Goal: Book appointment/travel/reservation

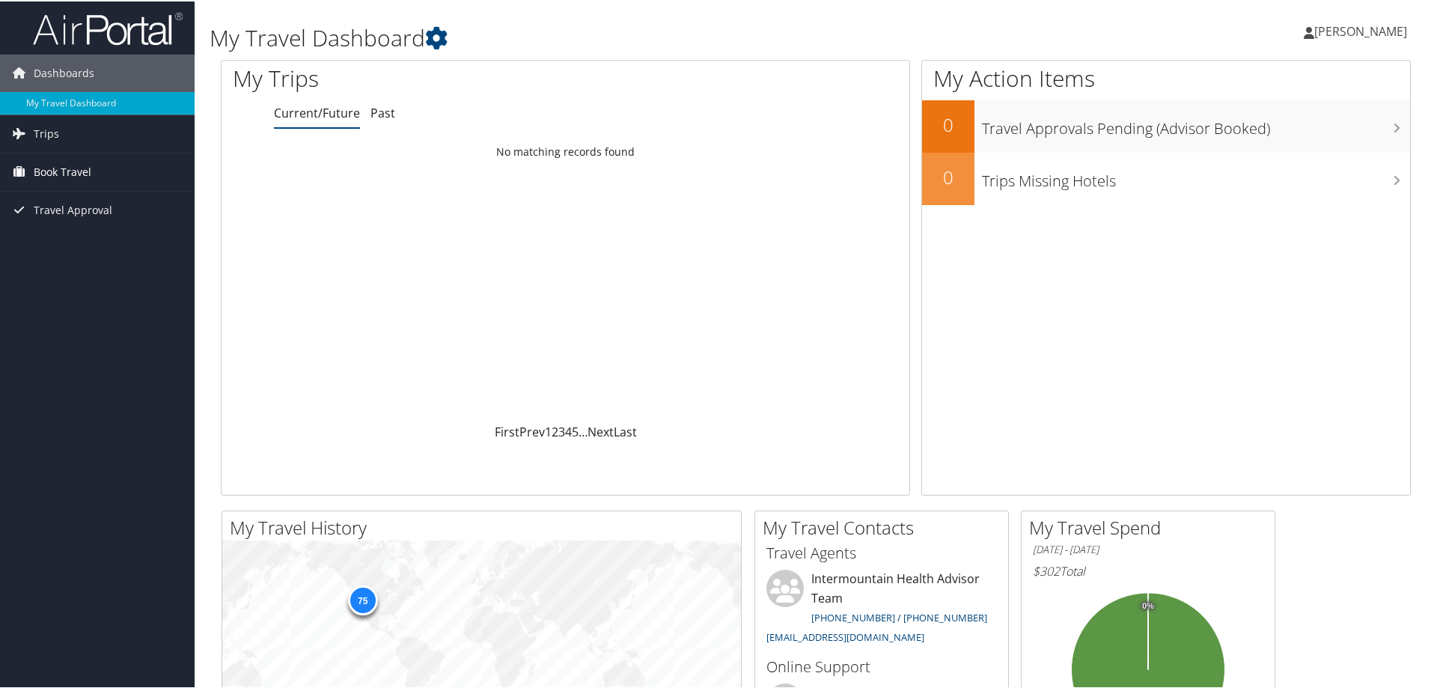
click at [91, 173] on link "Book Travel" at bounding box center [97, 170] width 195 height 37
click at [73, 244] on link "Book/Manage Online Trips" at bounding box center [97, 245] width 195 height 22
click at [93, 122] on link "Trips" at bounding box center [97, 132] width 195 height 37
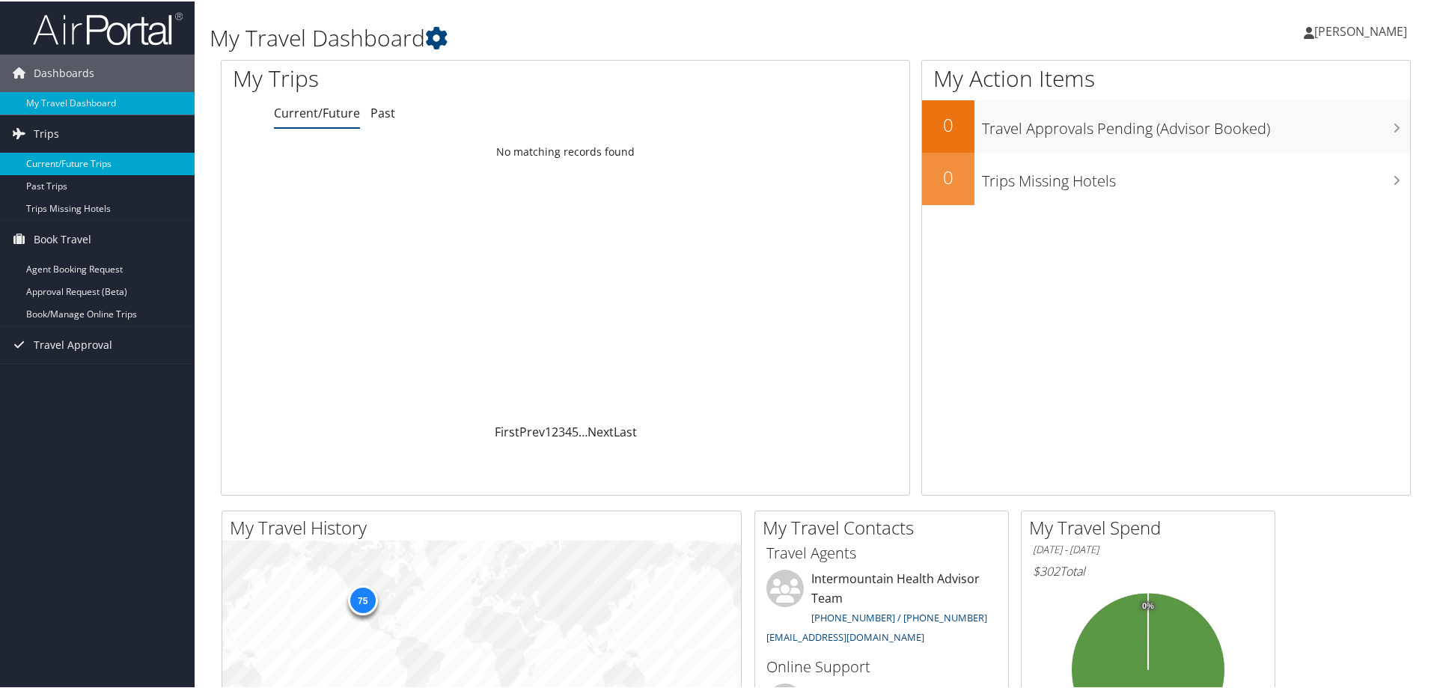
click at [95, 163] on link "Current/Future Trips" at bounding box center [97, 162] width 195 height 22
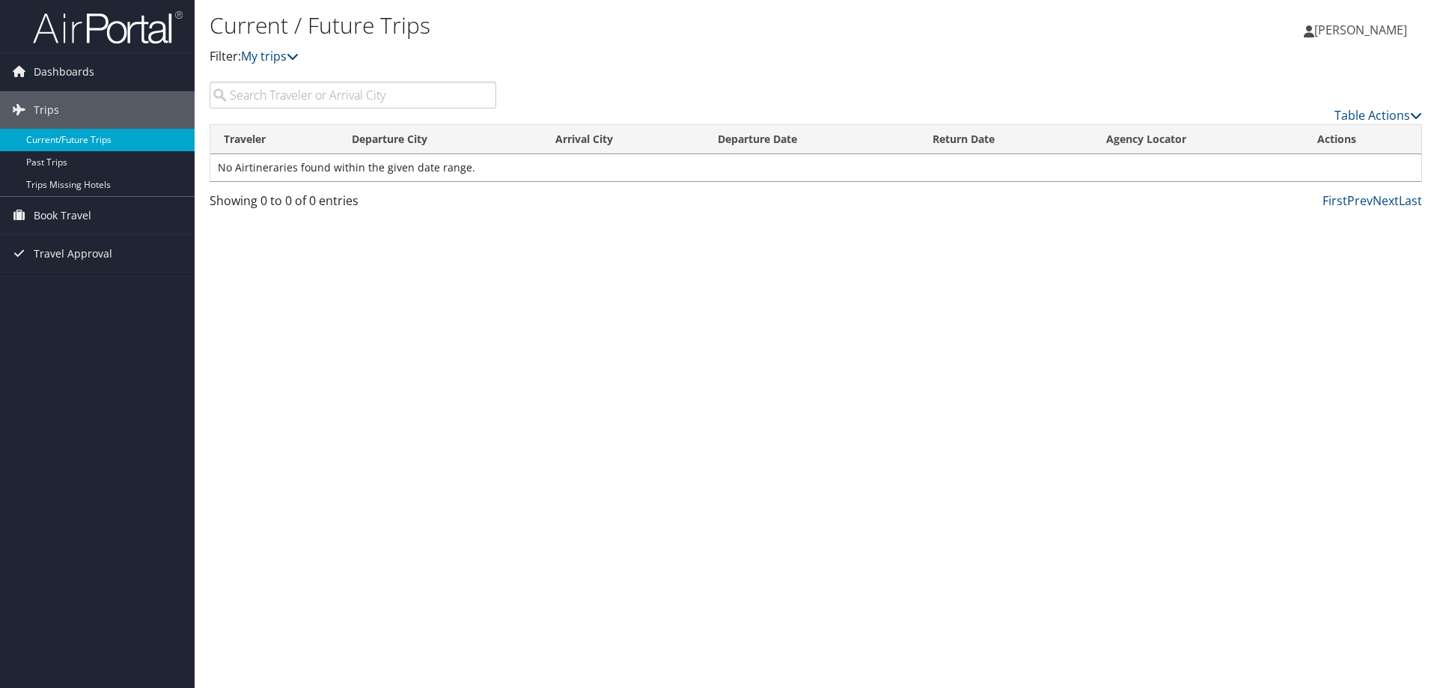
click at [94, 136] on link "Current/Future Trips" at bounding box center [97, 140] width 195 height 22
click at [124, 182] on link "Trips Missing Hotels" at bounding box center [97, 185] width 195 height 22
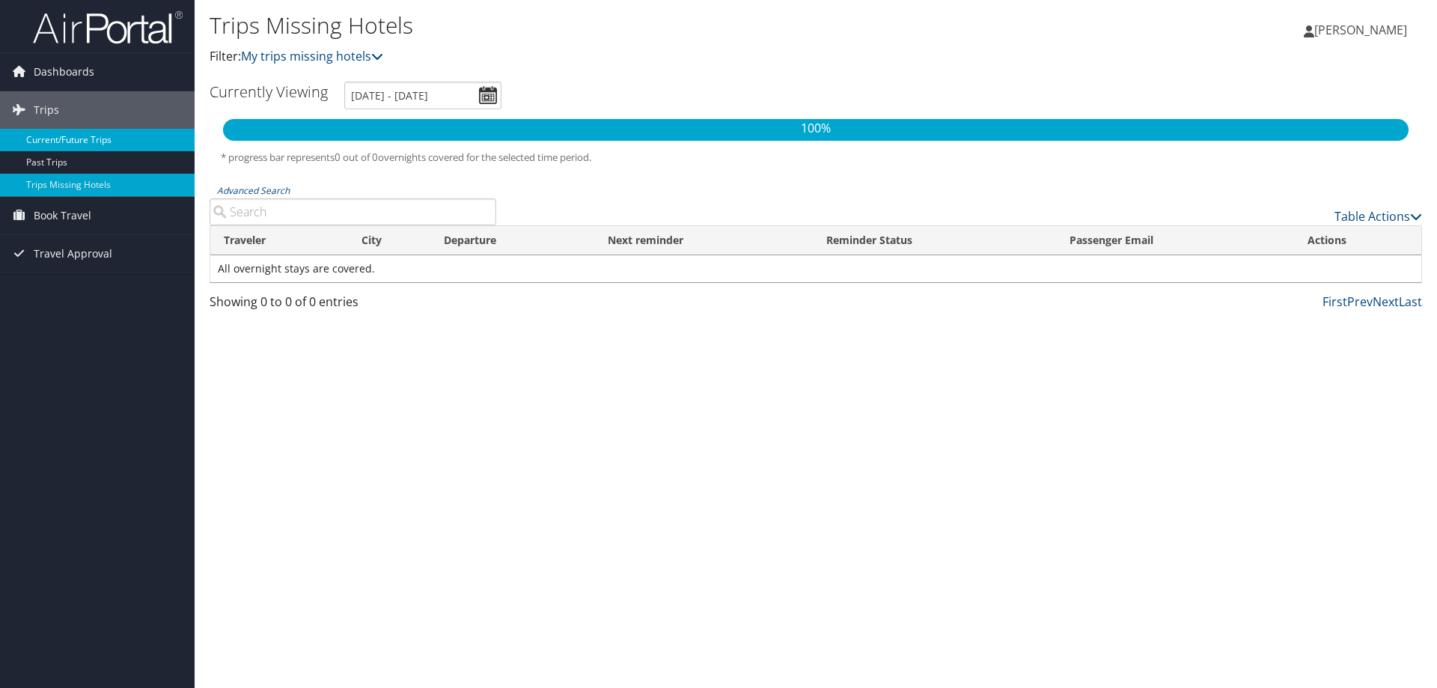
click at [125, 135] on link "Current/Future Trips" at bounding box center [97, 140] width 195 height 22
